Goal: Information Seeking & Learning: Learn about a topic

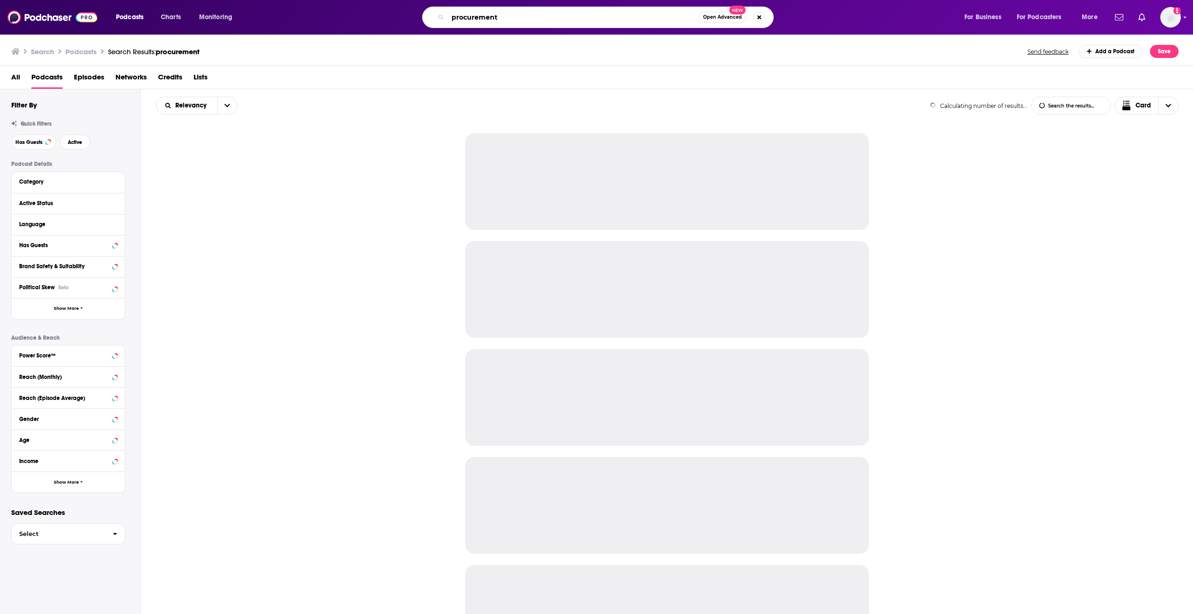
click at [486, 20] on input "procurement" at bounding box center [573, 17] width 251 height 15
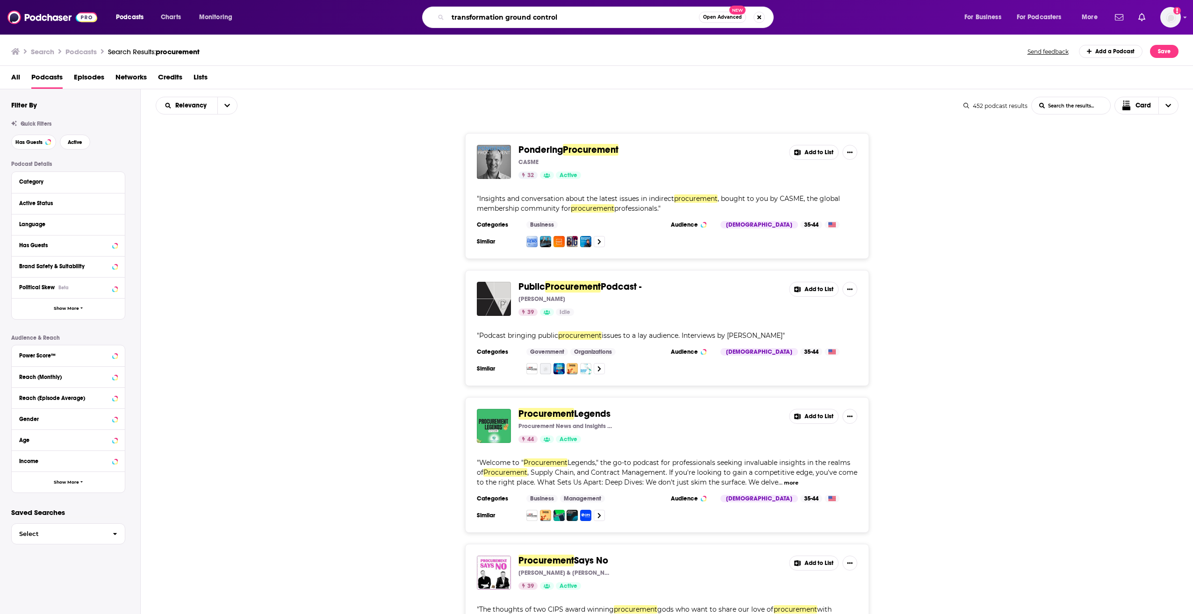
type input "transformation ground control"
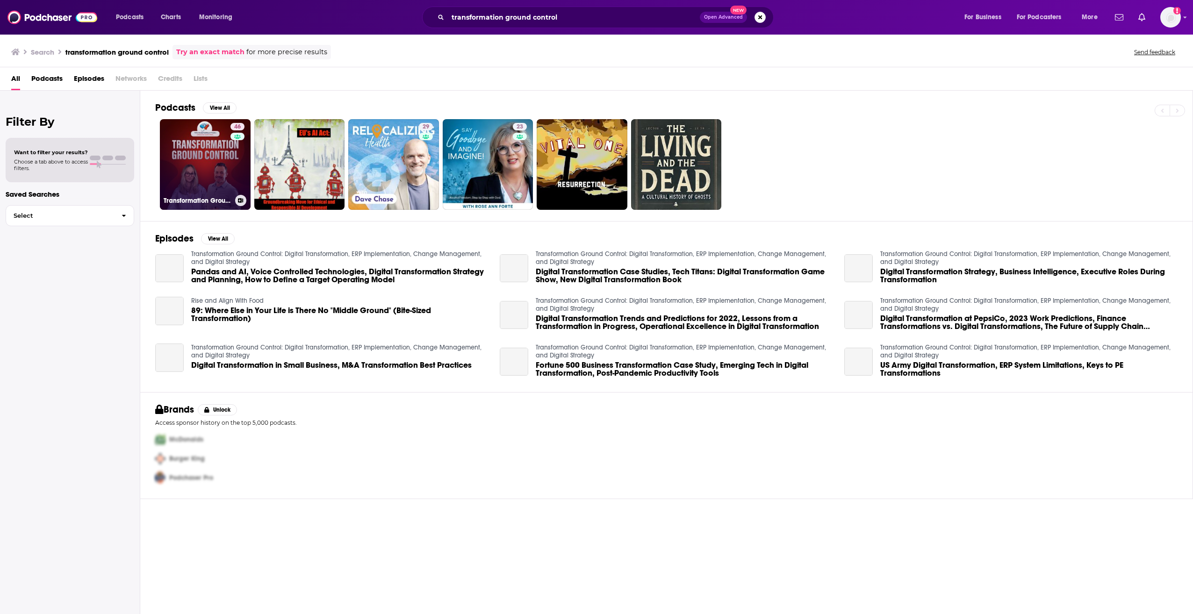
click at [212, 162] on link "46 Transformation Ground Control: Digital Transformation, ERP Implementation, C…" at bounding box center [205, 164] width 91 height 91
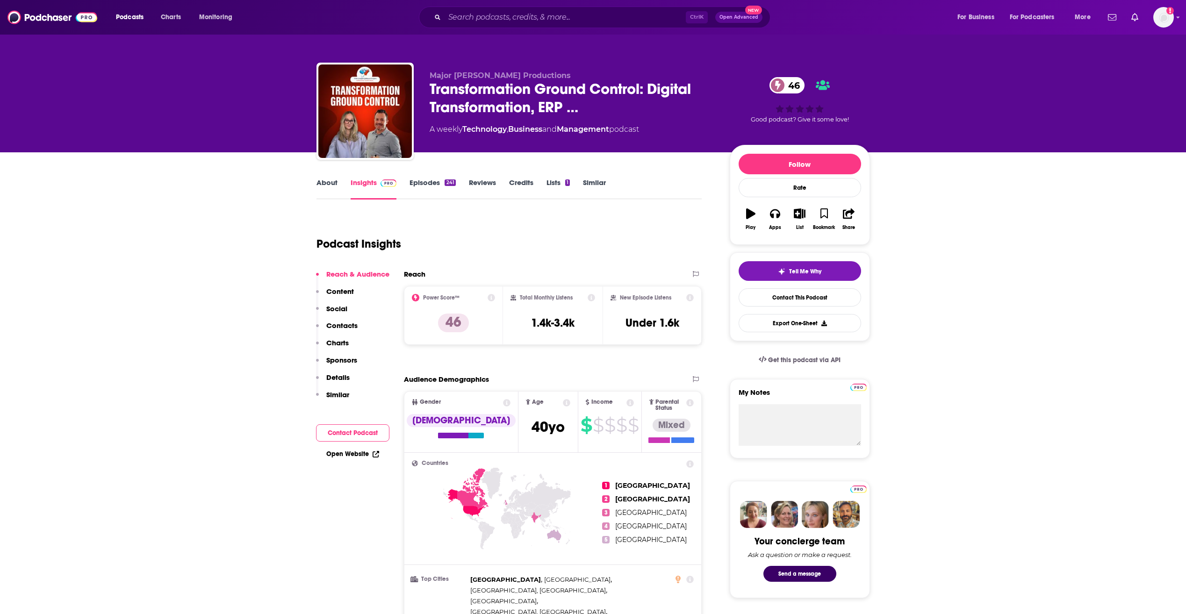
click at [331, 193] on link "About" at bounding box center [326, 188] width 21 height 21
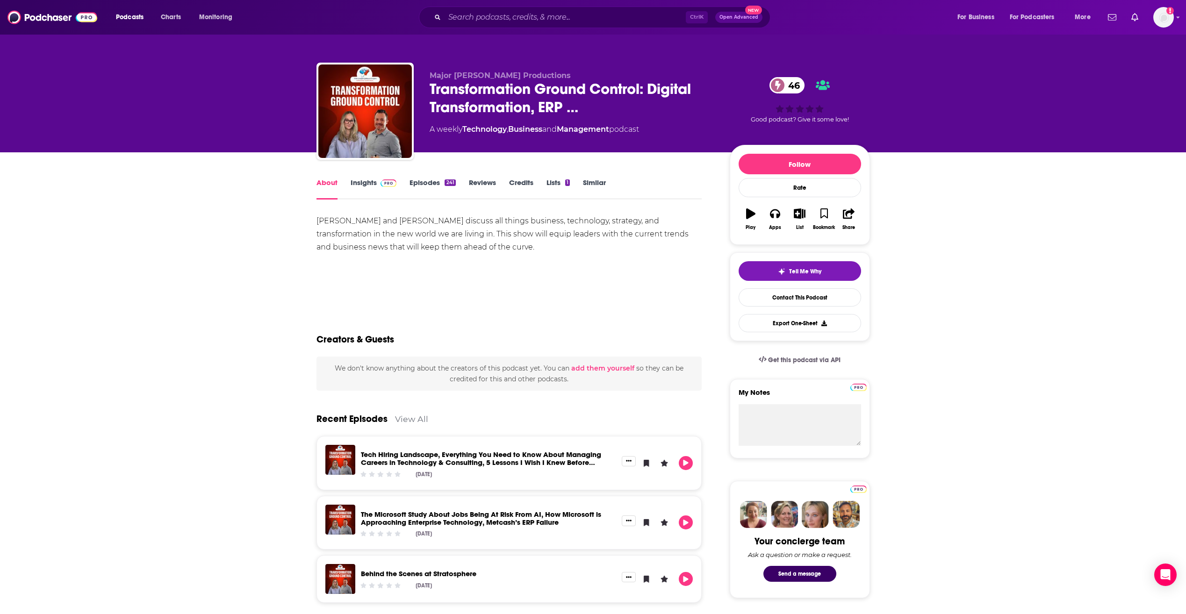
click at [418, 181] on link "Episodes 241" at bounding box center [432, 188] width 46 height 21
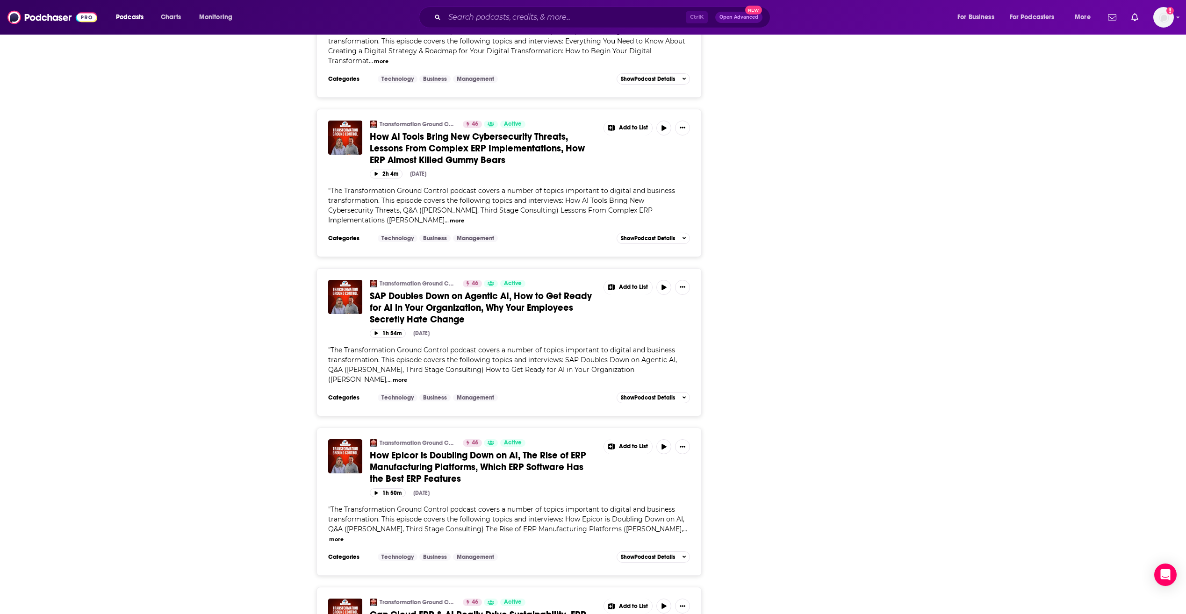
scroll to position [2500, 0]
click at [508, 345] on span "The Transformation Ground Control podcast covers a number of topics important t…" at bounding box center [502, 364] width 349 height 38
click at [393, 379] on button "more" at bounding box center [400, 380] width 14 height 8
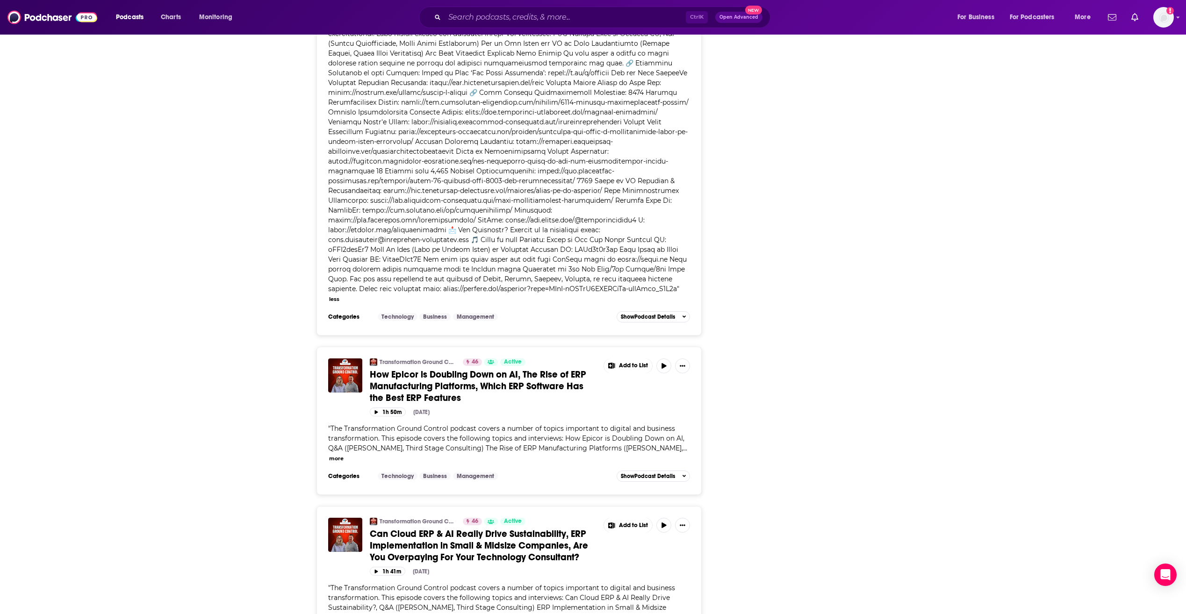
scroll to position [2967, 0]
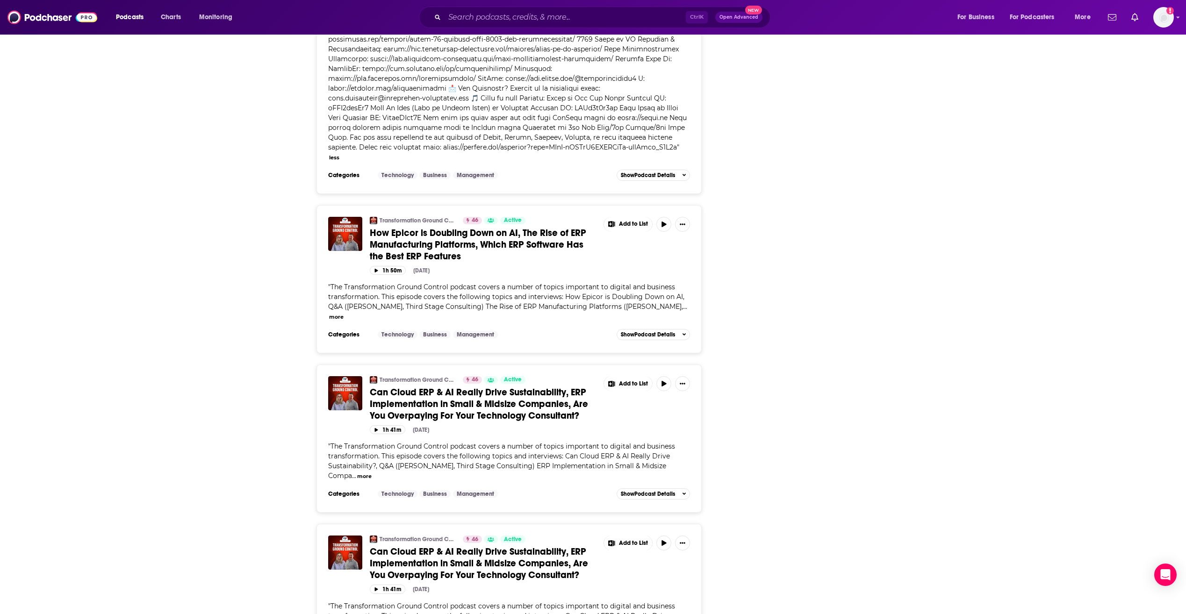
click at [683, 307] on span "..." at bounding box center [685, 306] width 4 height 8
click at [336, 313] on button "more" at bounding box center [336, 317] width 14 height 8
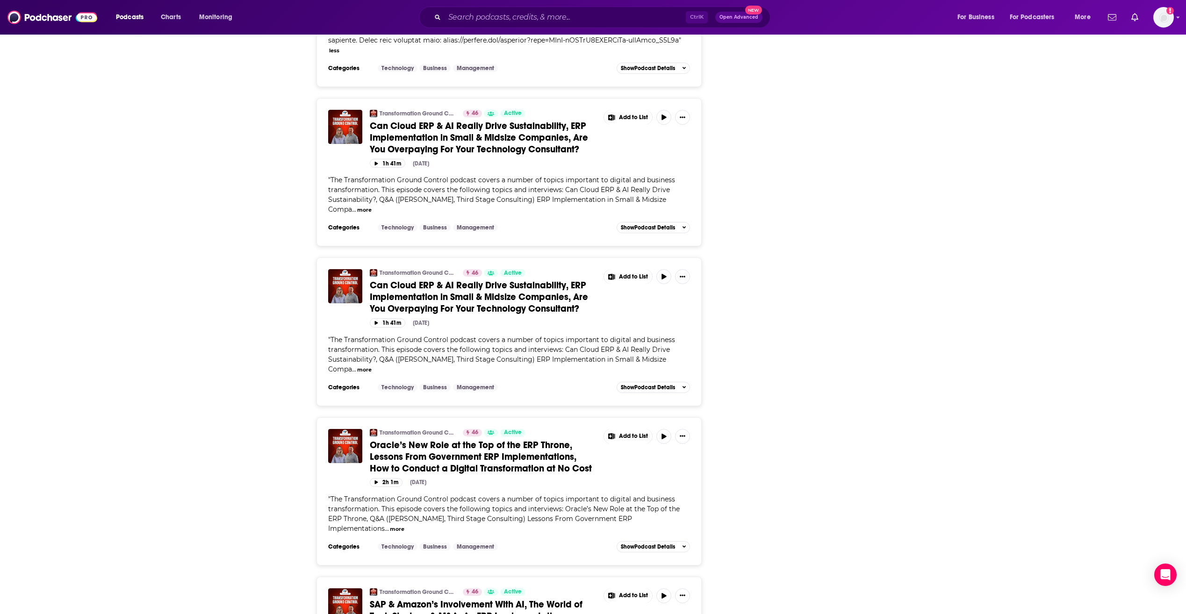
scroll to position [3481, 0]
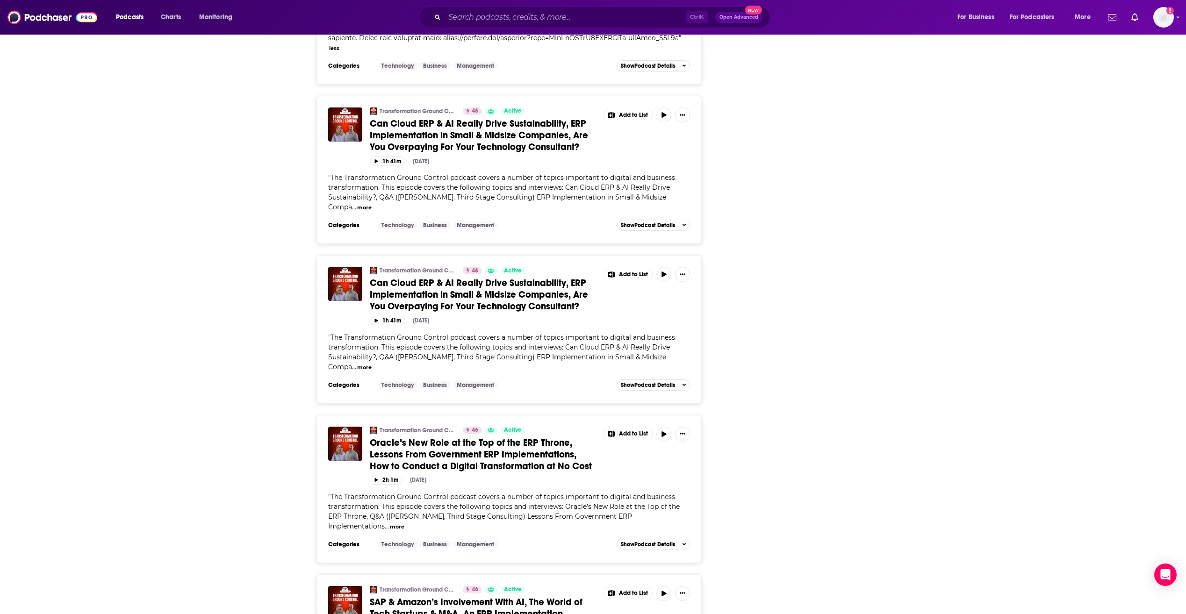
click at [360, 204] on button "more" at bounding box center [364, 208] width 14 height 8
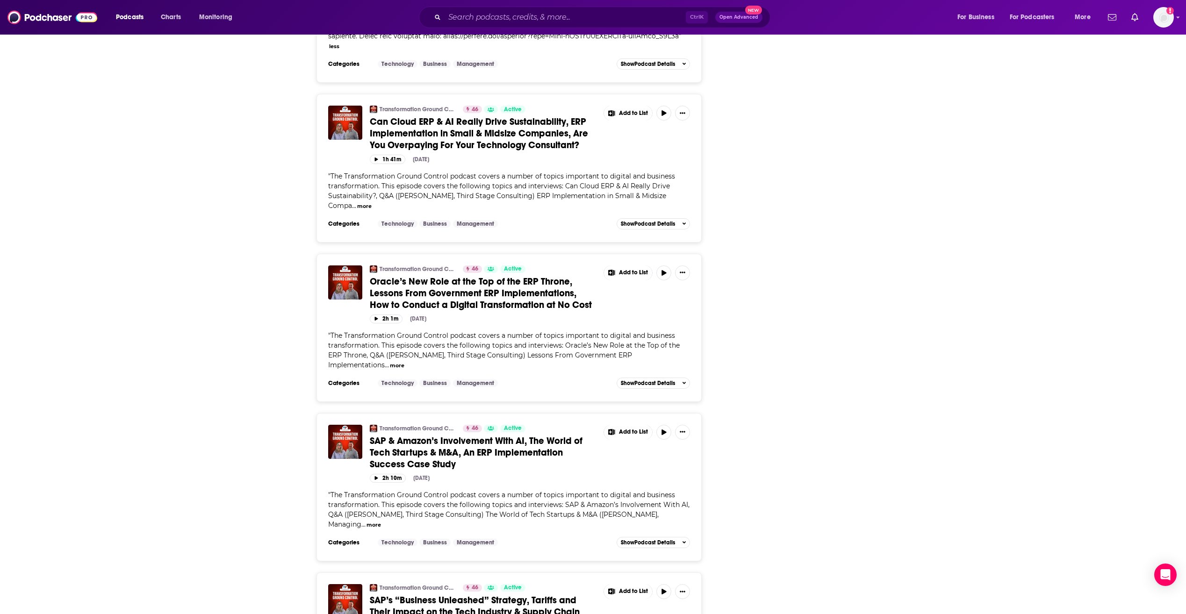
scroll to position [3902, 0]
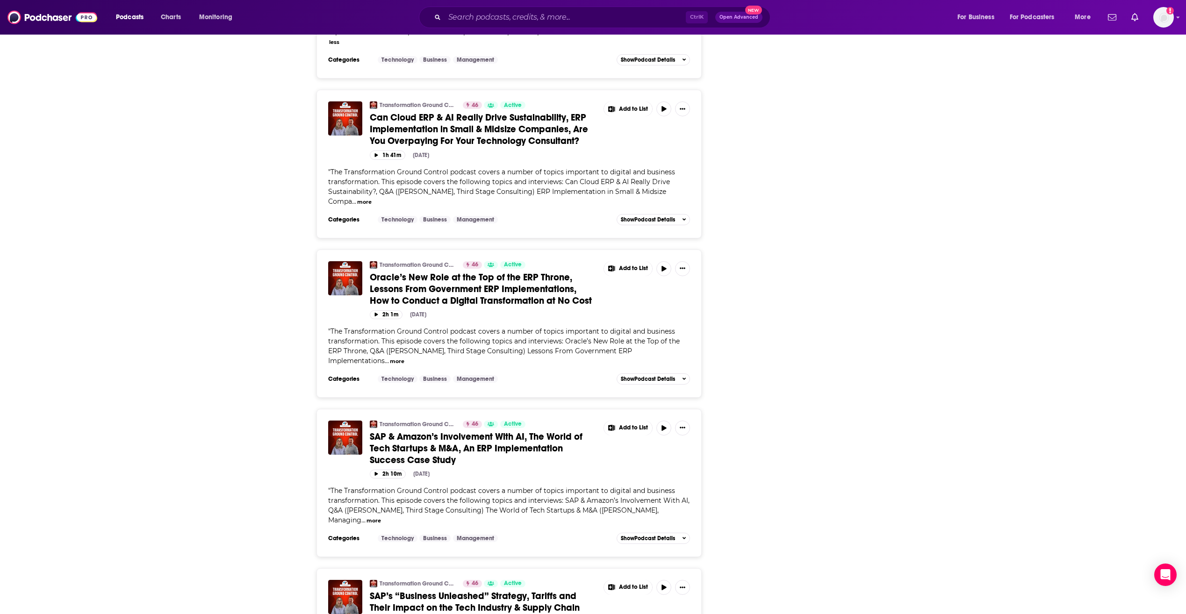
click at [368, 198] on button "more" at bounding box center [364, 202] width 14 height 8
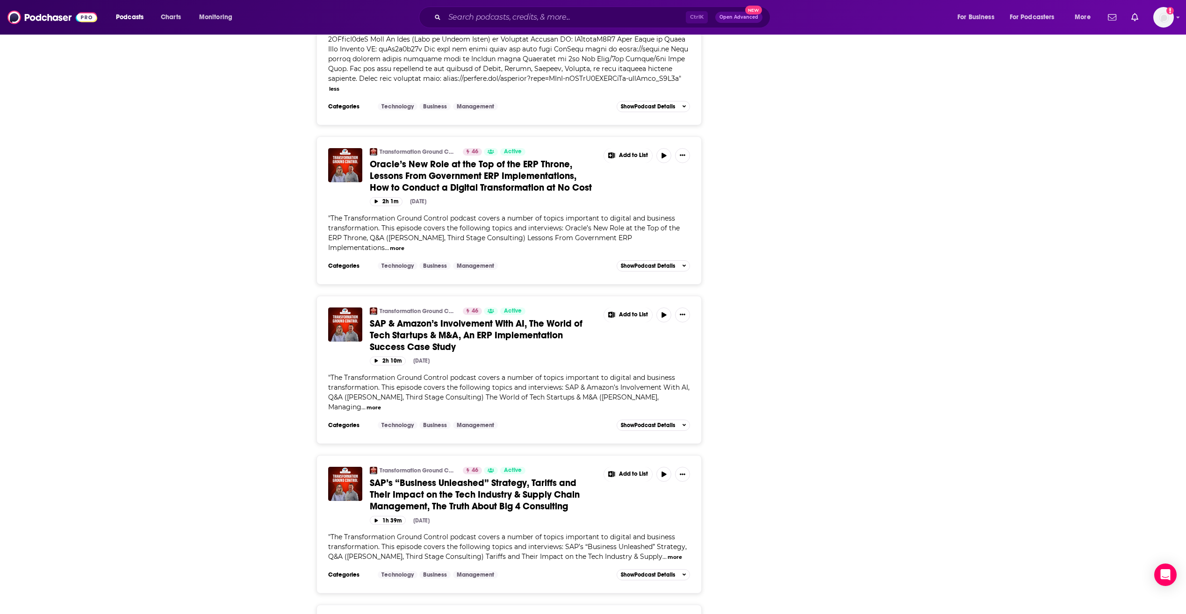
scroll to position [4229, 0]
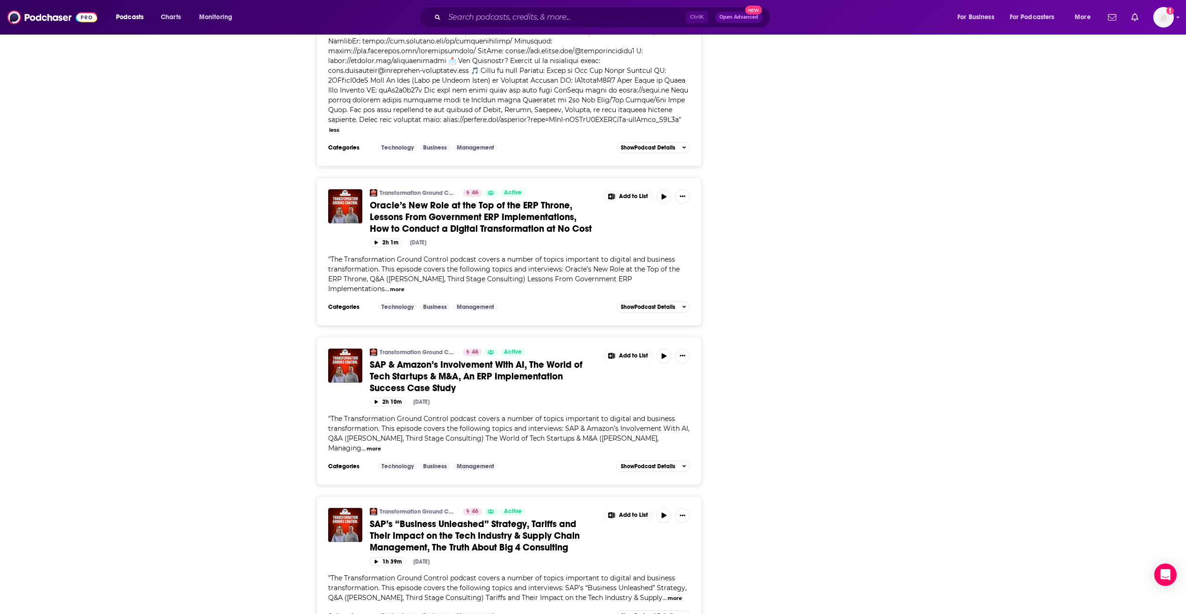
click at [401, 286] on button "more" at bounding box center [397, 290] width 14 height 8
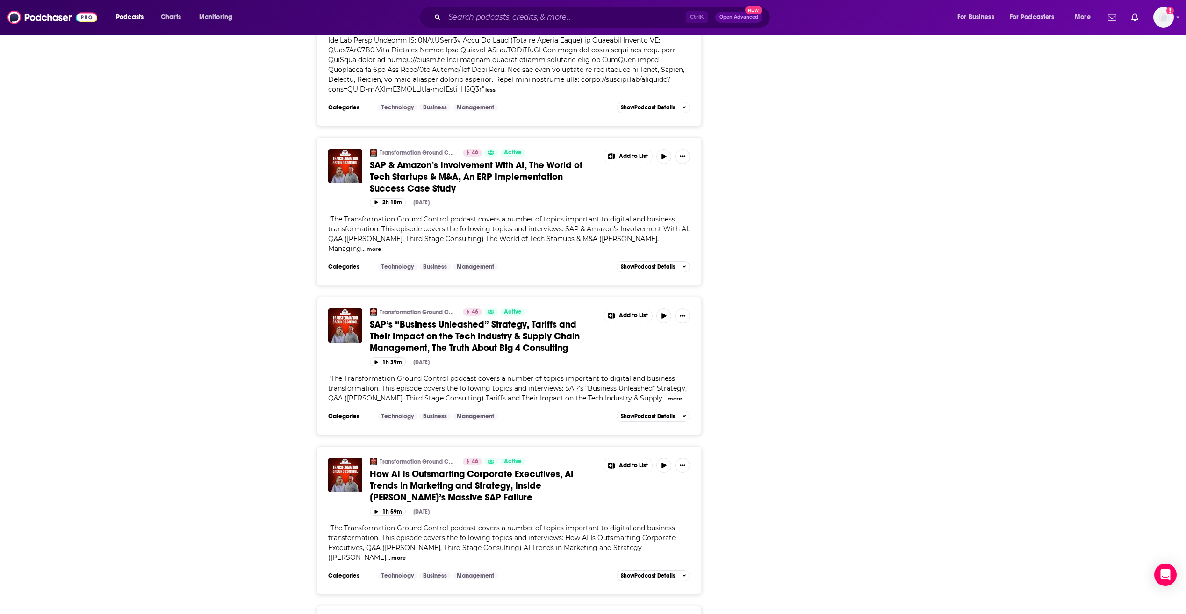
scroll to position [4696, 0]
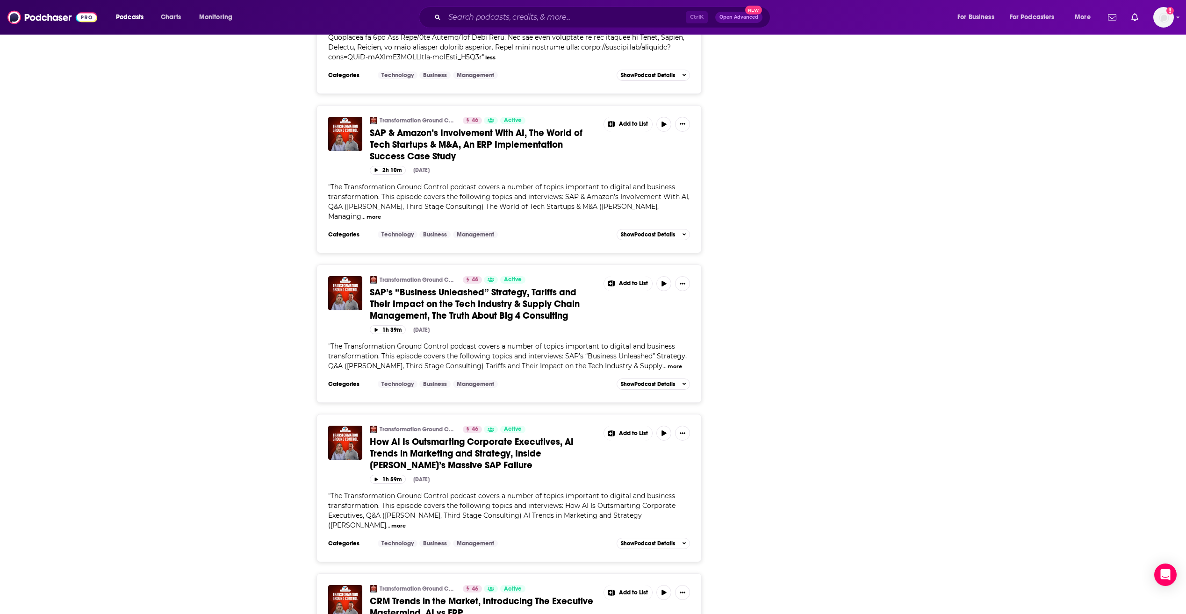
click at [374, 213] on button "more" at bounding box center [373, 217] width 14 height 8
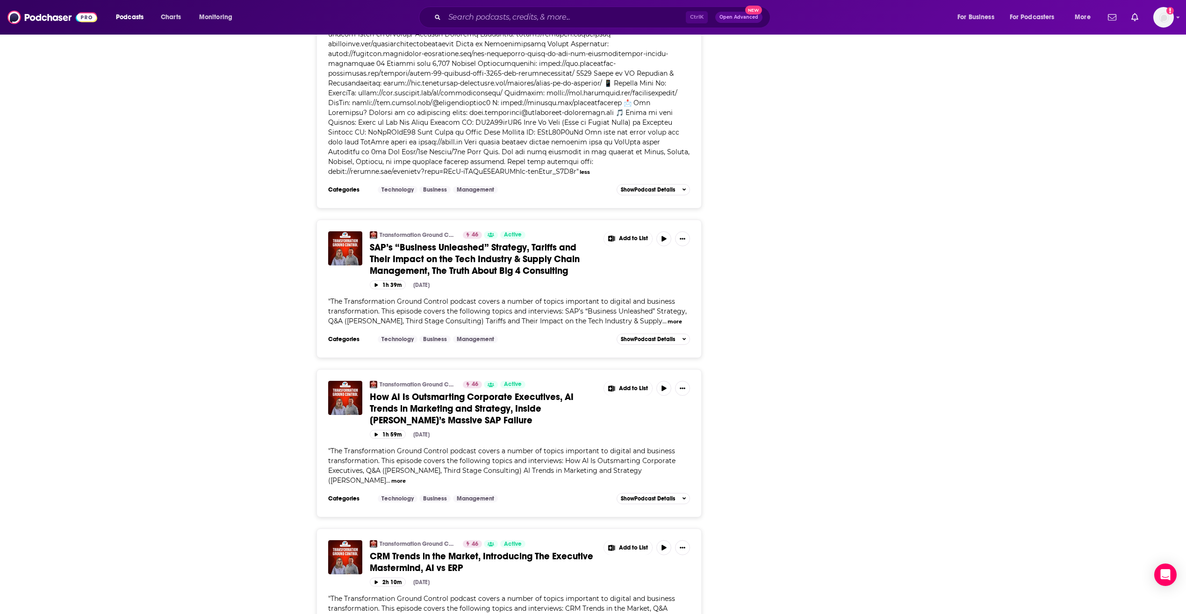
scroll to position [5023, 0]
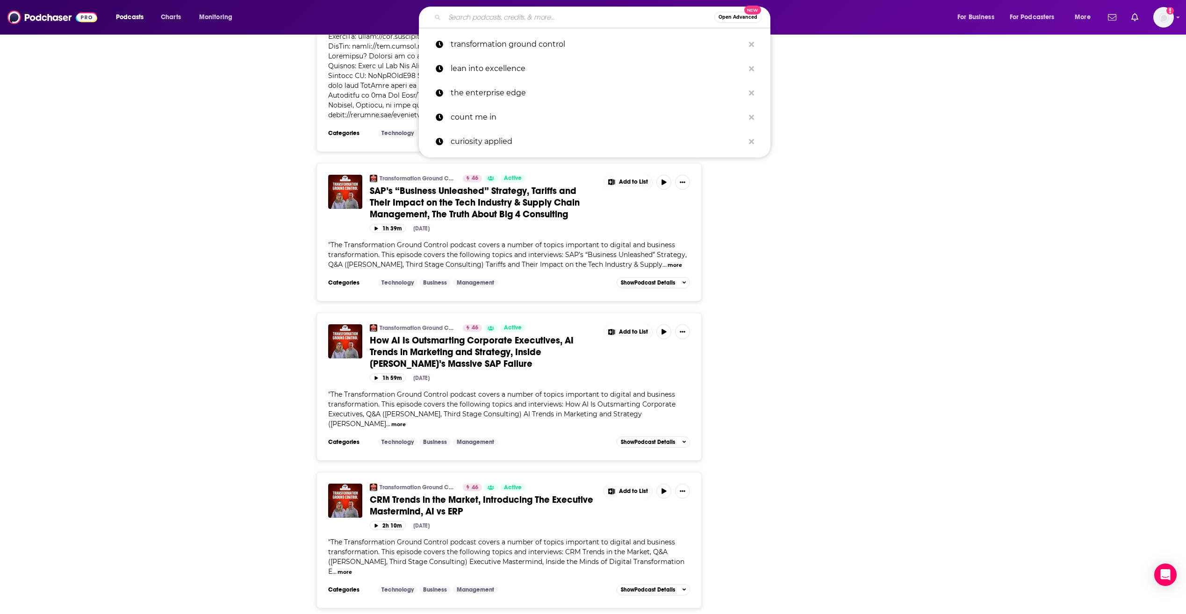
click at [478, 20] on input "Search podcasts, credits, & more..." at bounding box center [579, 17] width 270 height 15
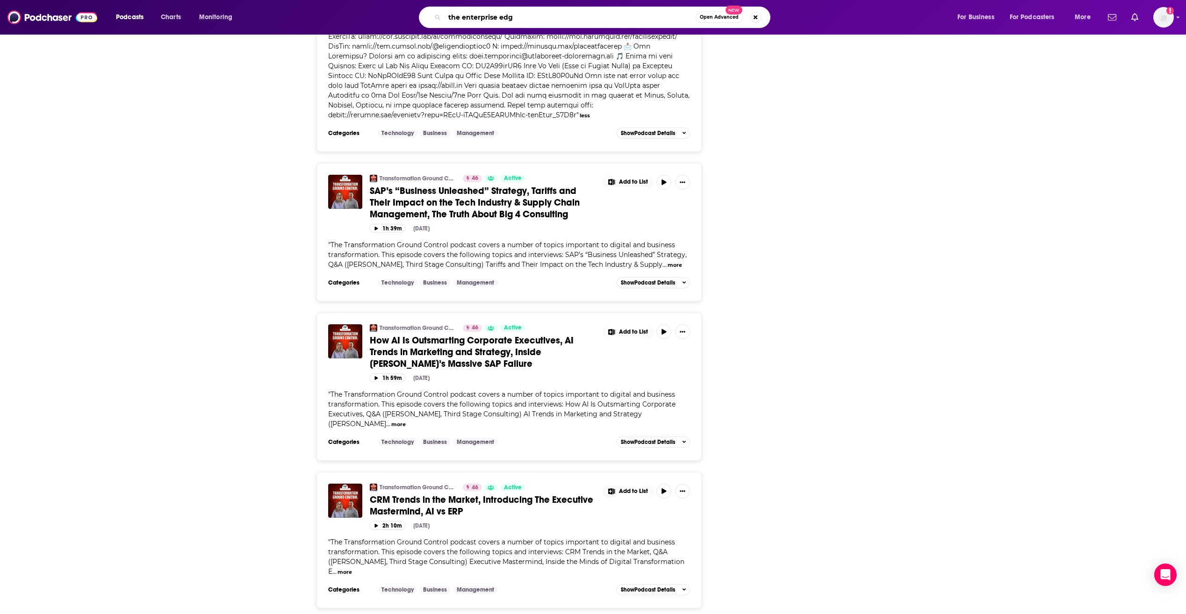
type input "the enterprise edge"
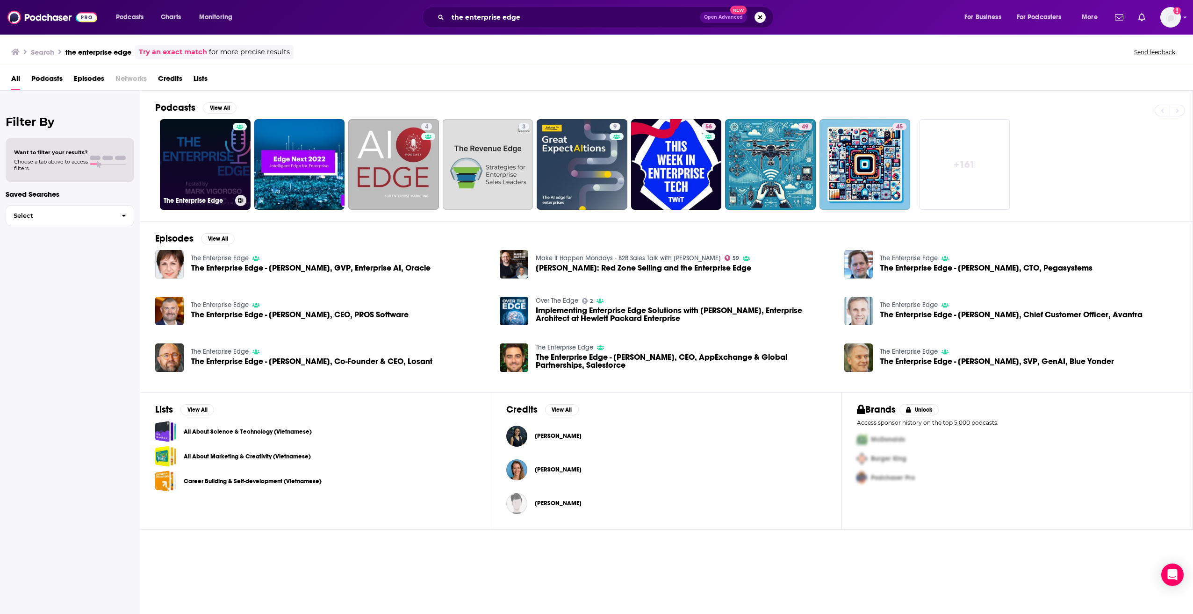
click at [199, 166] on link "The Enterprise Edge" at bounding box center [205, 164] width 91 height 91
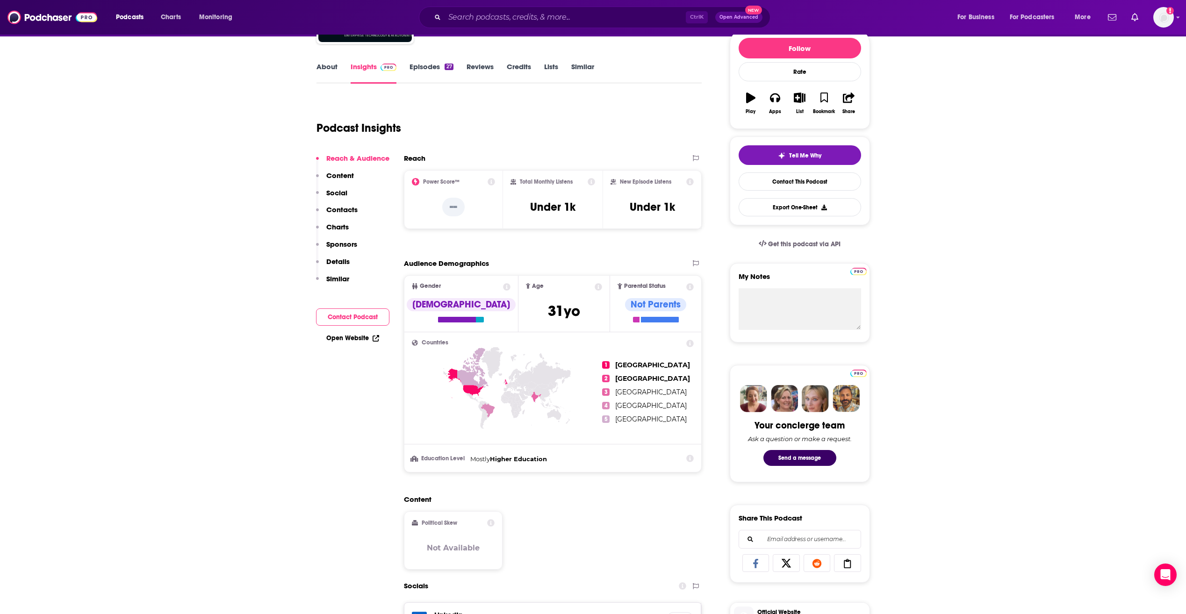
scroll to position [93, 0]
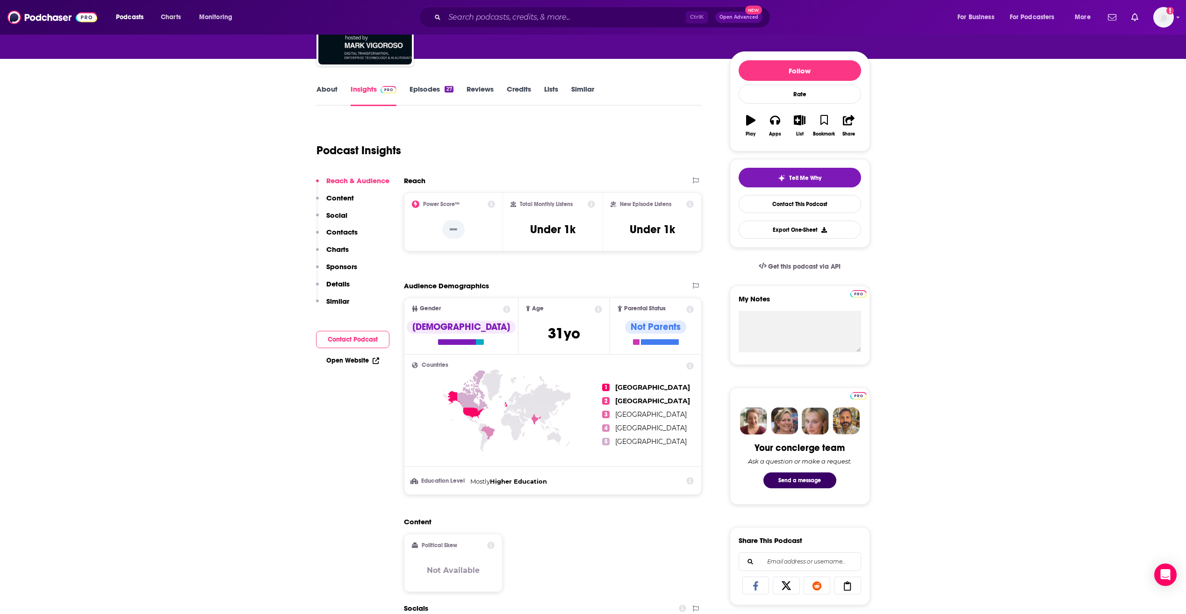
click at [333, 89] on link "About" at bounding box center [326, 95] width 21 height 21
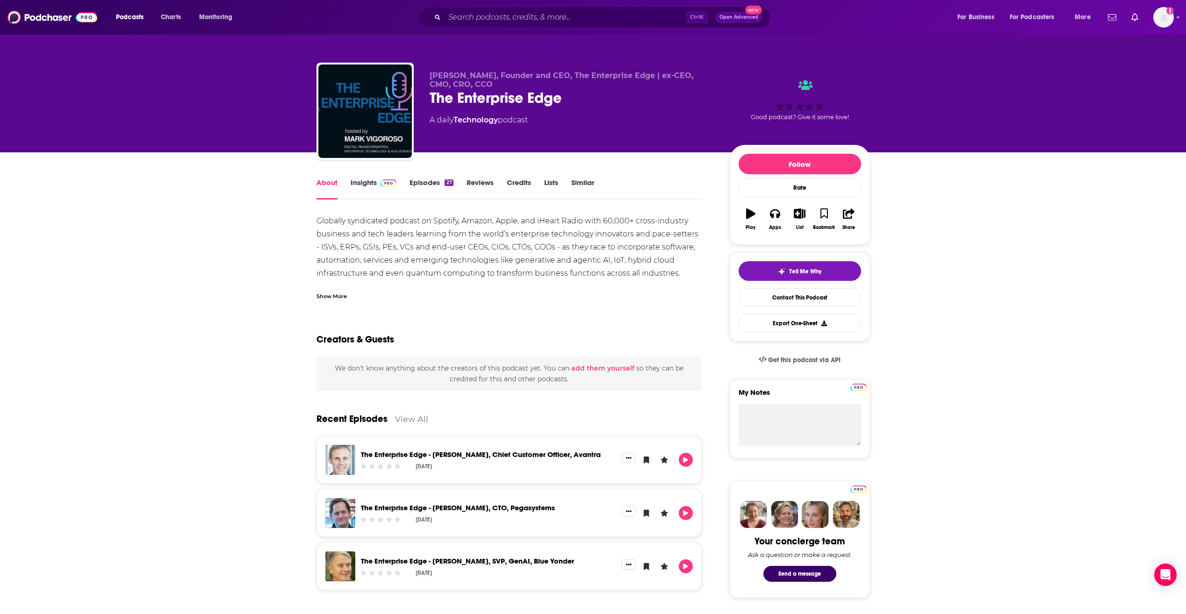
click at [334, 294] on div "Show More" at bounding box center [331, 295] width 30 height 9
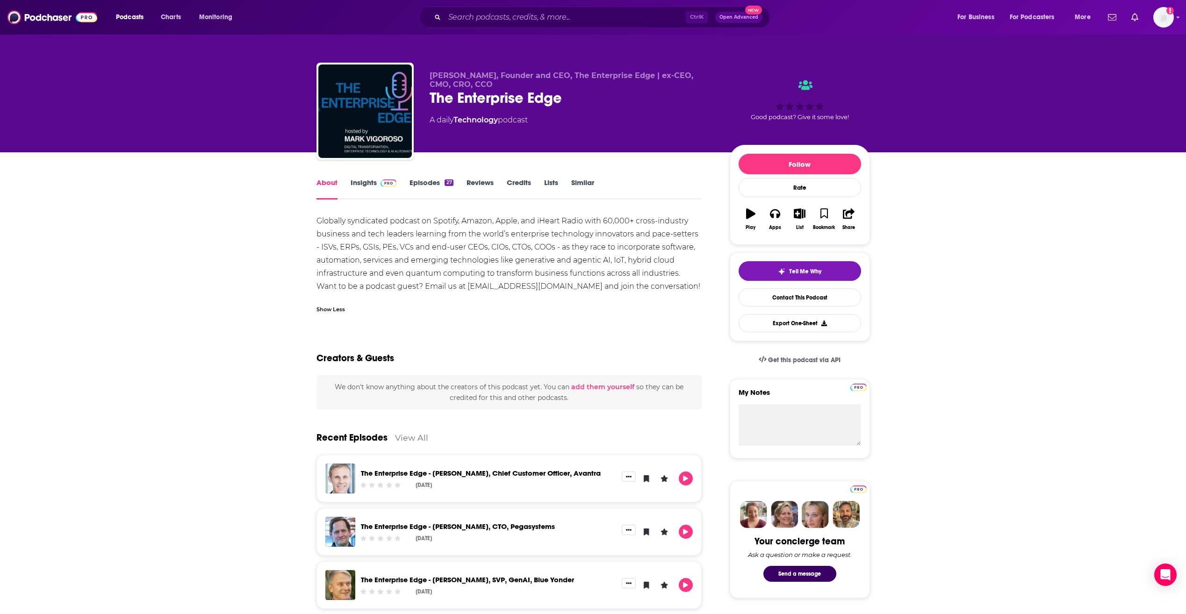
click at [380, 183] on img at bounding box center [388, 182] width 16 height 7
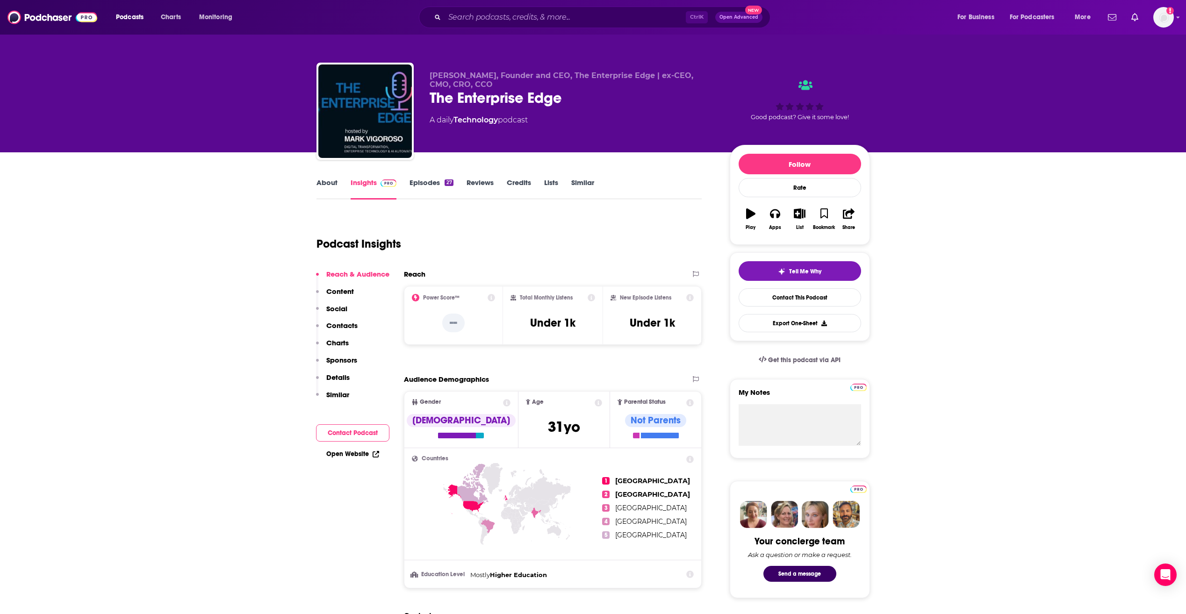
click at [442, 187] on link "Episodes 27" at bounding box center [430, 188] width 43 height 21
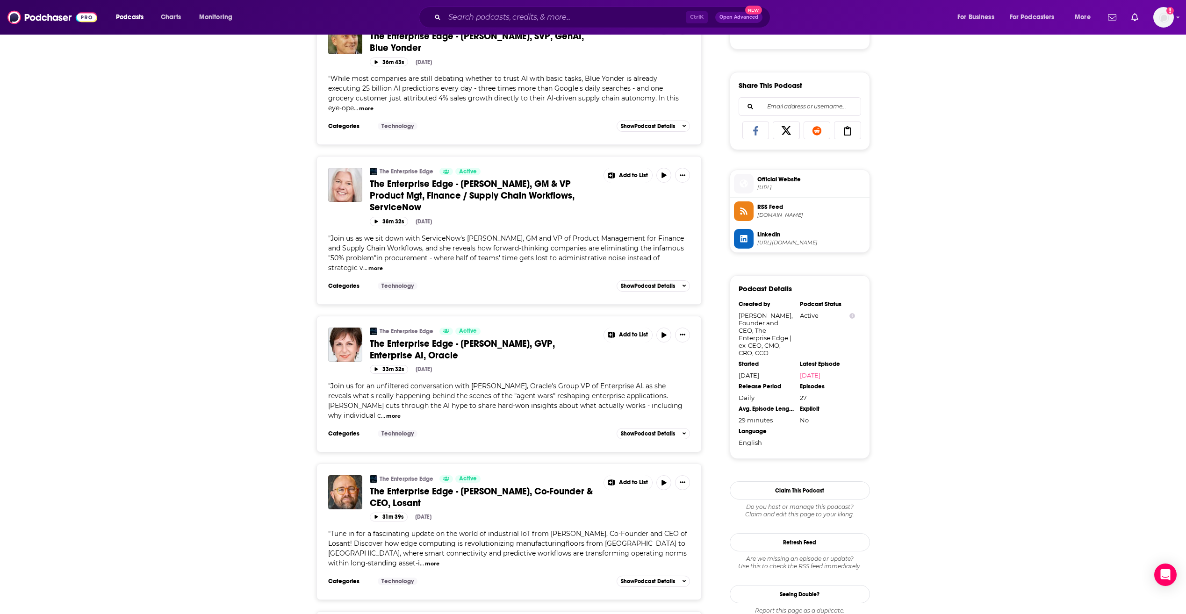
scroll to position [561, 0]
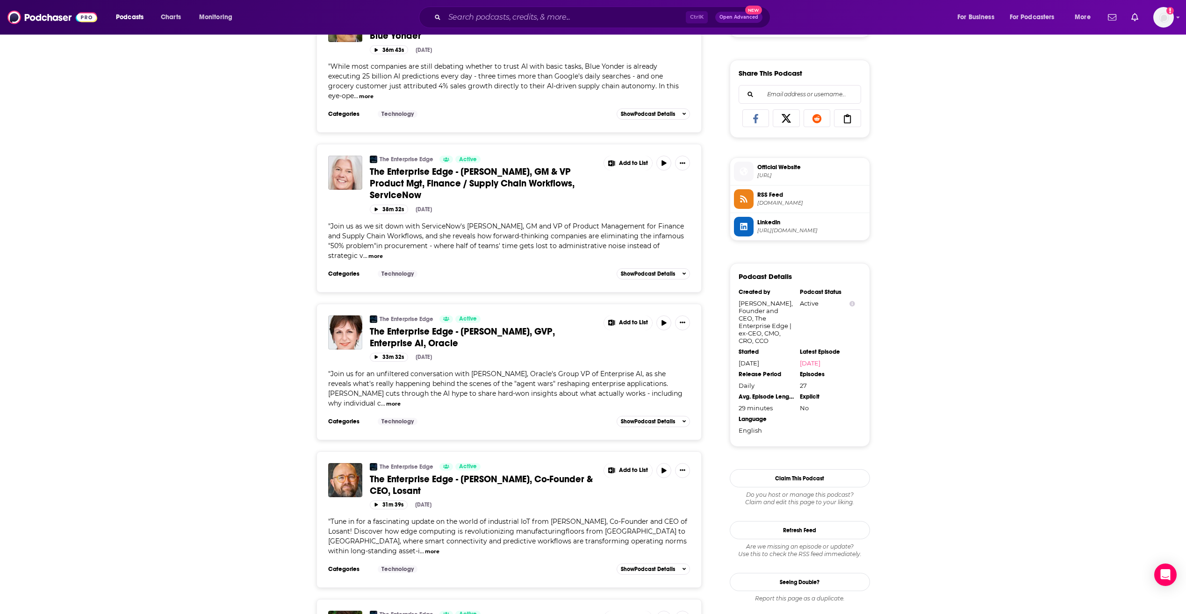
click at [400, 400] on button "more" at bounding box center [393, 404] width 14 height 8
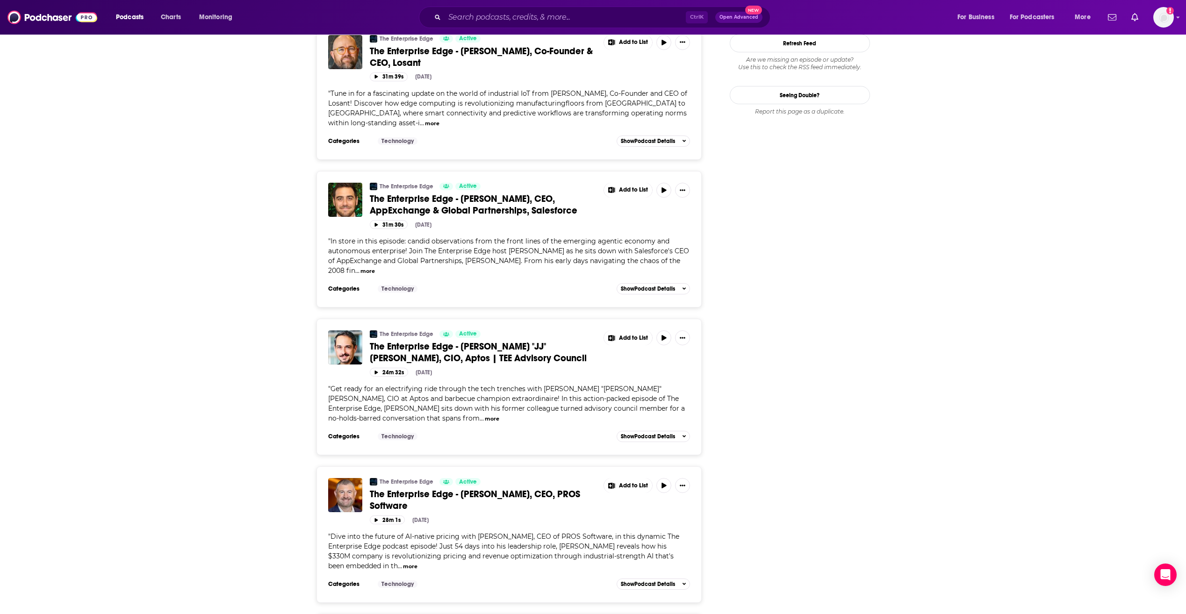
scroll to position [1075, 0]
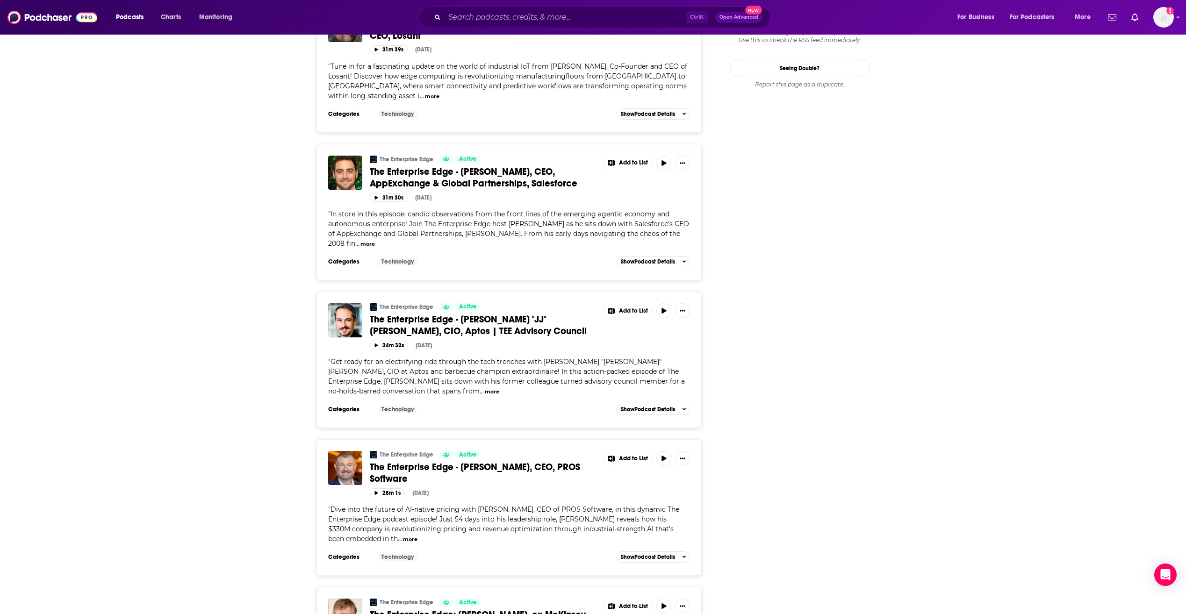
click at [360, 240] on button "more" at bounding box center [367, 244] width 14 height 8
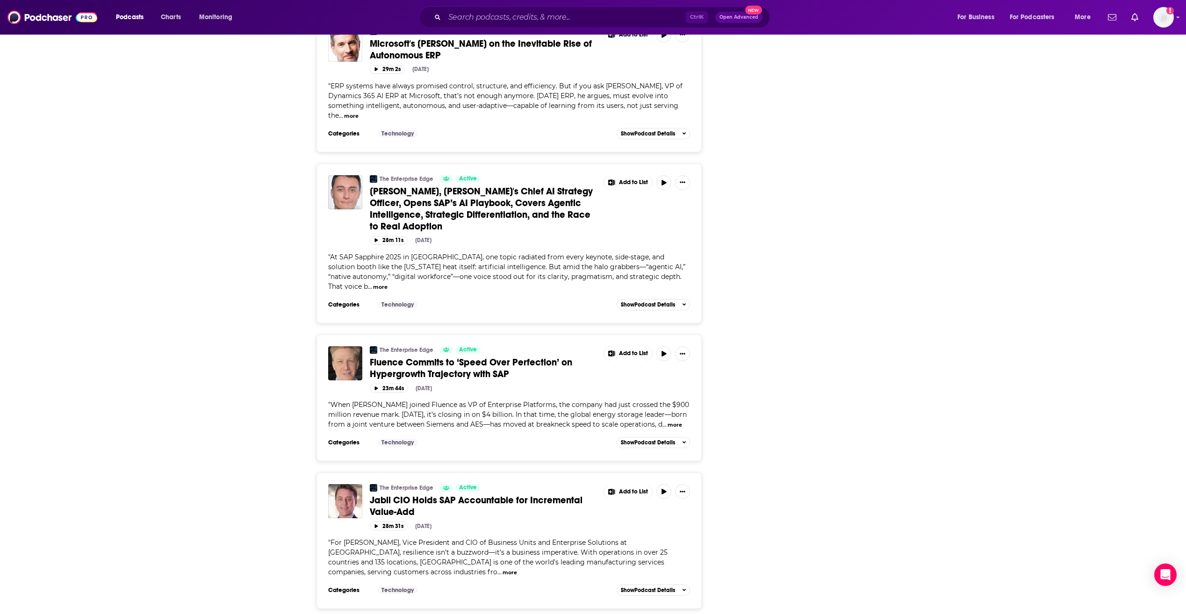
scroll to position [3473, 0]
